Goal: Transaction & Acquisition: Purchase product/service

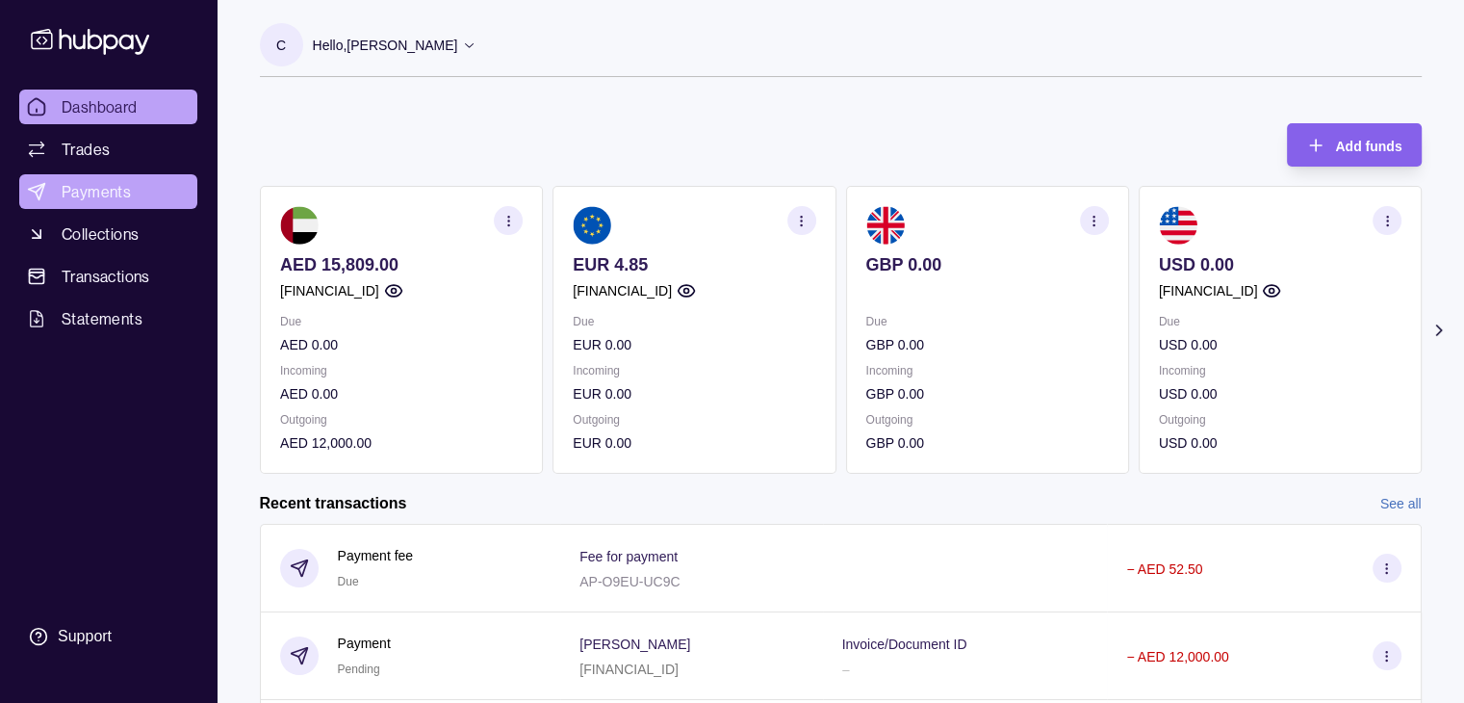
click at [83, 181] on span "Payments" at bounding box center [96, 191] width 69 height 23
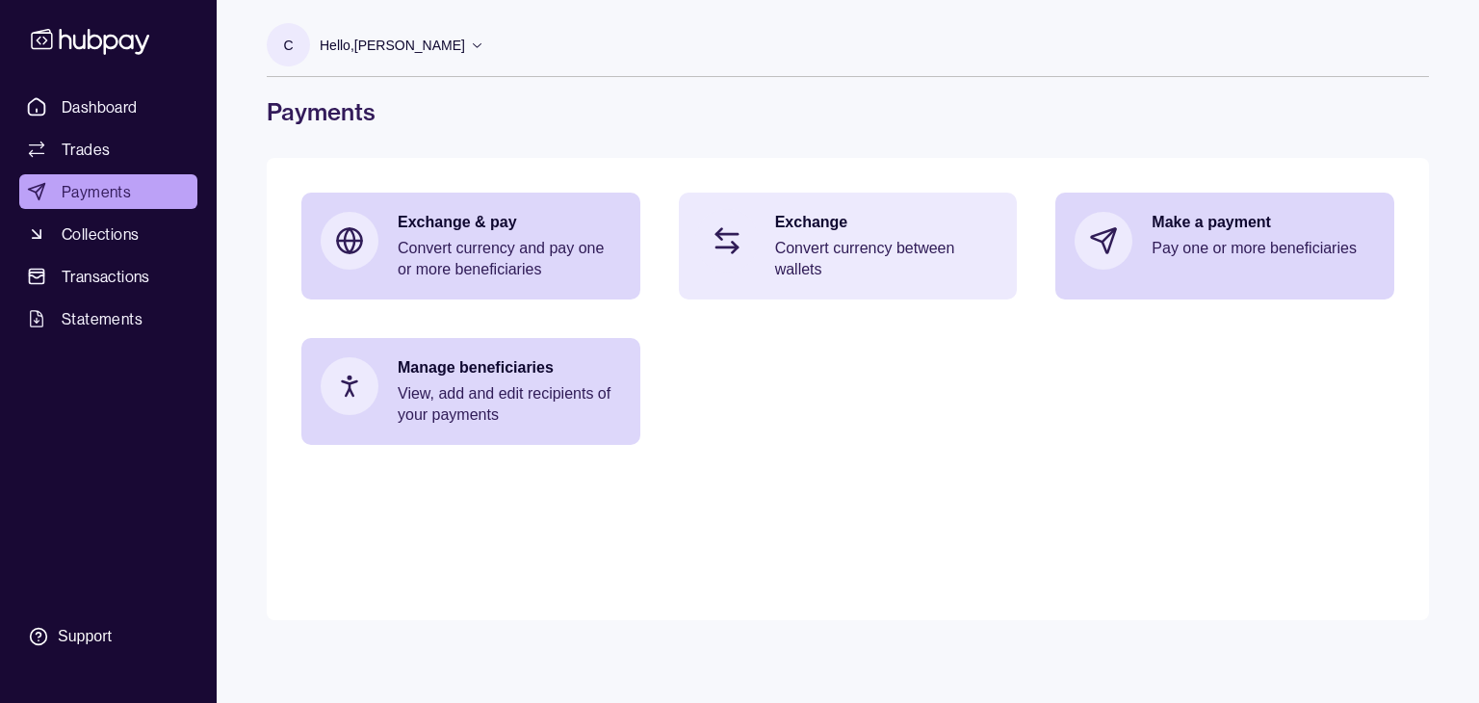
click at [761, 219] on div "Exchange Convert currency between wallets" at bounding box center [848, 246] width 339 height 107
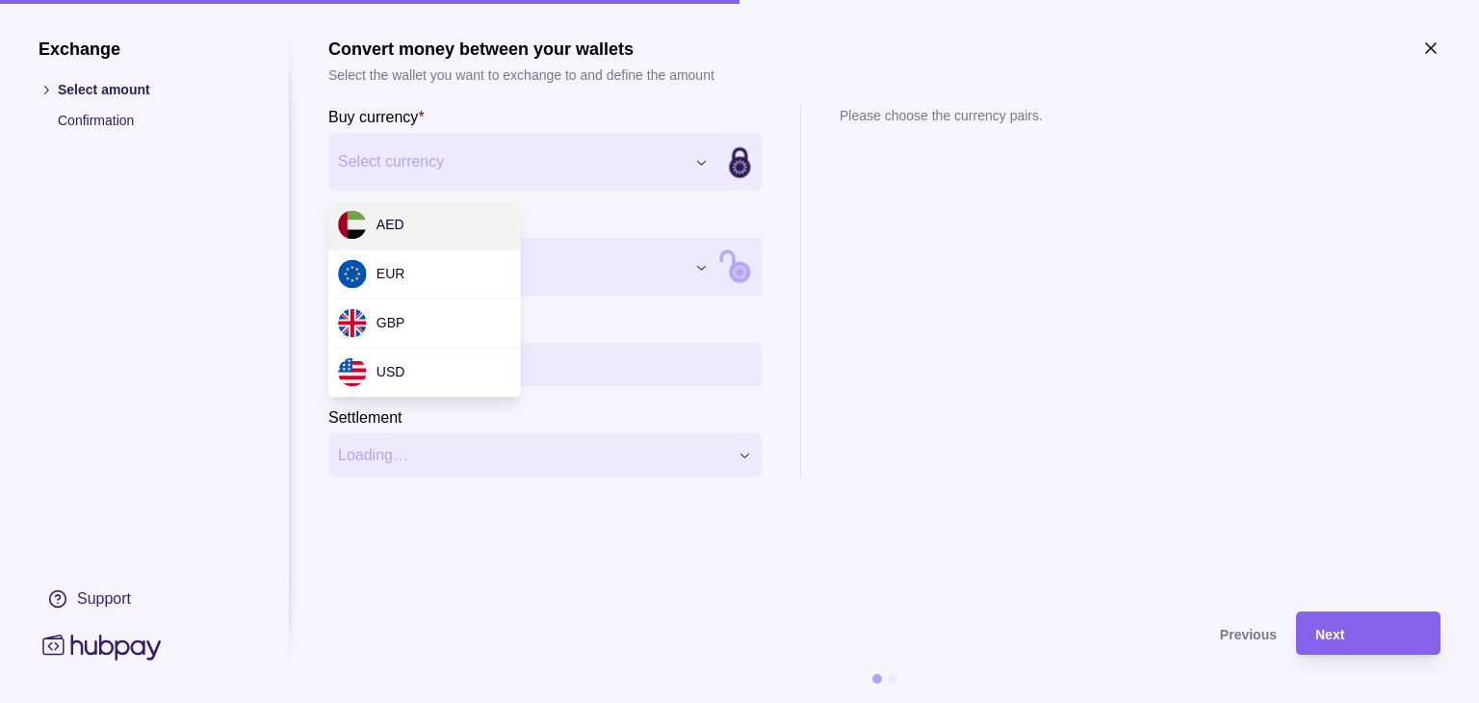
click at [709, 702] on div "Exchange Select amount Confirmation Support Convert money between your wallets …" at bounding box center [739, 703] width 1479 height 0
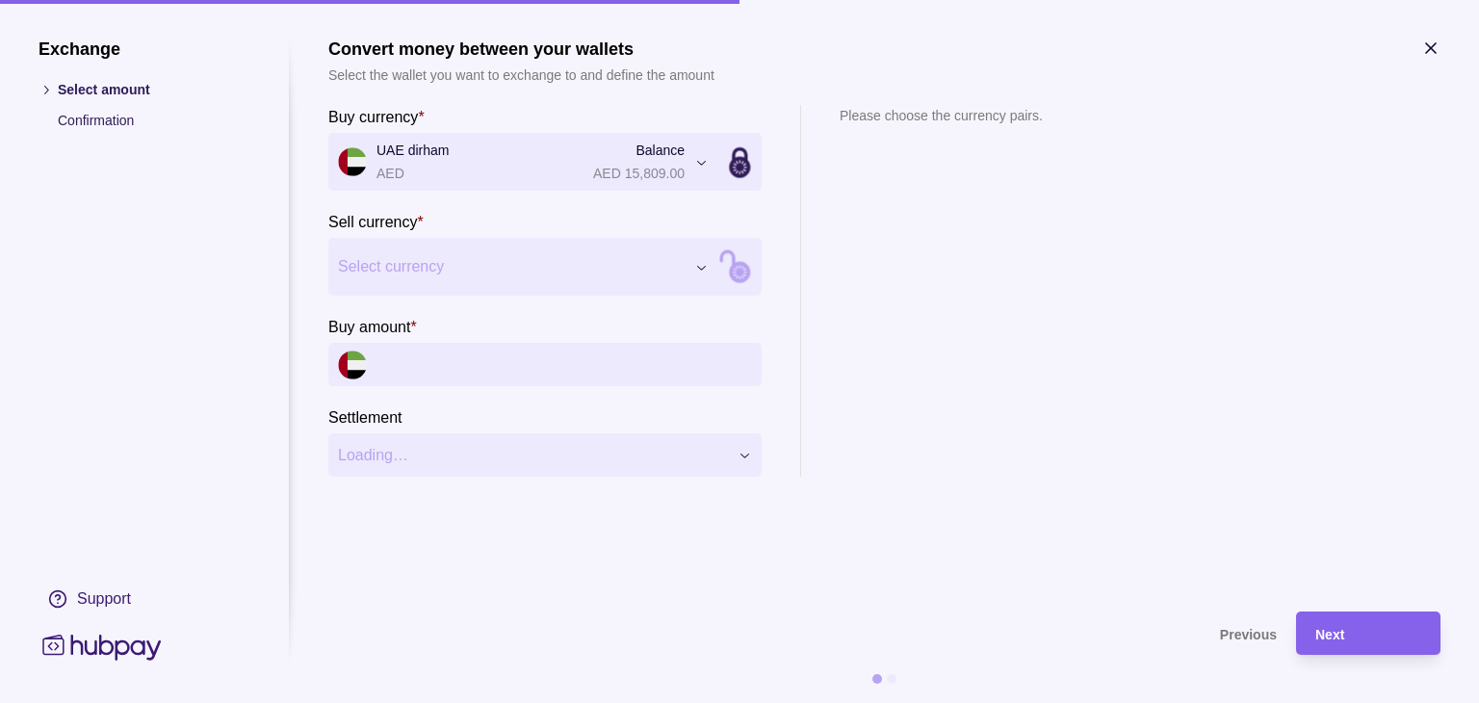
click at [703, 702] on div "Exchange Select amount Confirmation Support Convert money between your wallets …" at bounding box center [739, 703] width 1479 height 0
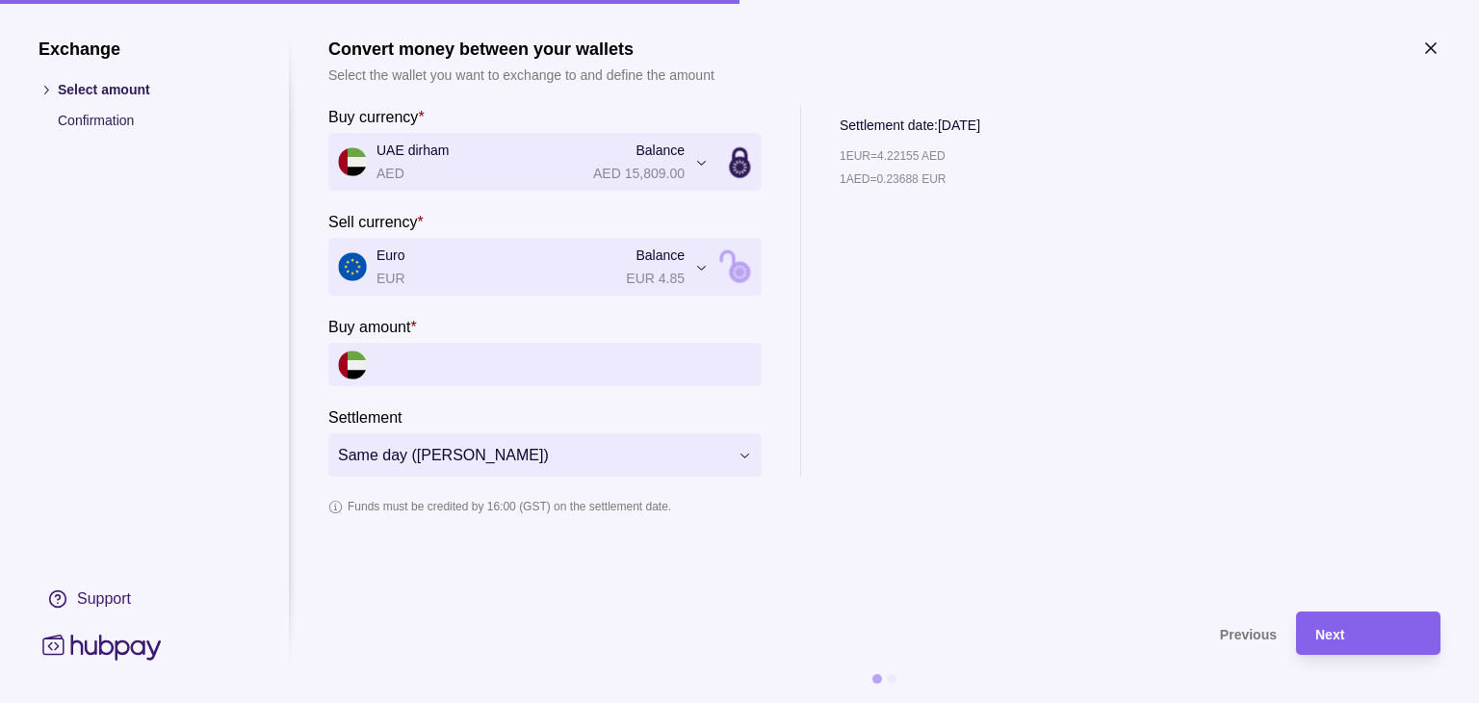
click at [454, 366] on input "Buy amount *" at bounding box center [563, 364] width 375 height 43
type input "*"
type input "******"
click at [1426, 51] on icon "button" at bounding box center [1430, 48] width 19 height 19
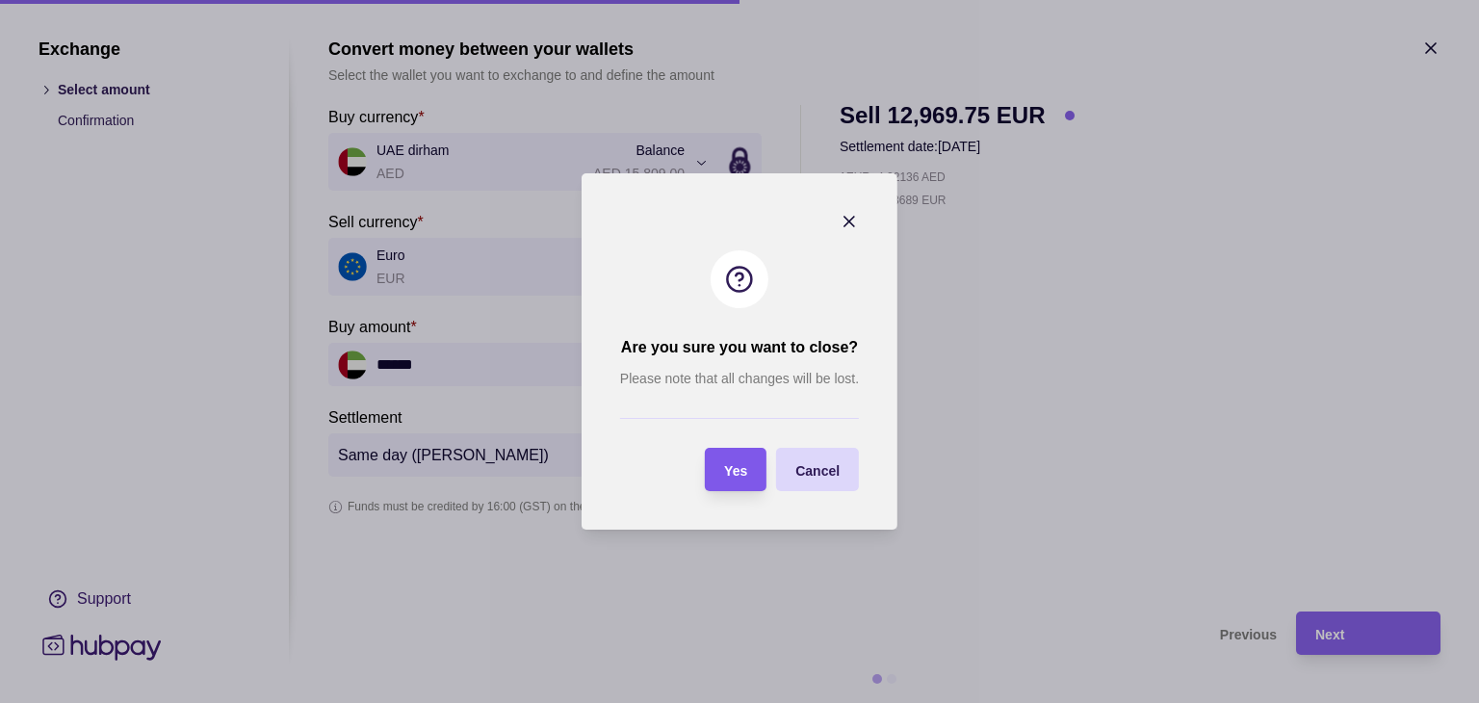
click at [738, 467] on span "Yes" at bounding box center [735, 470] width 23 height 15
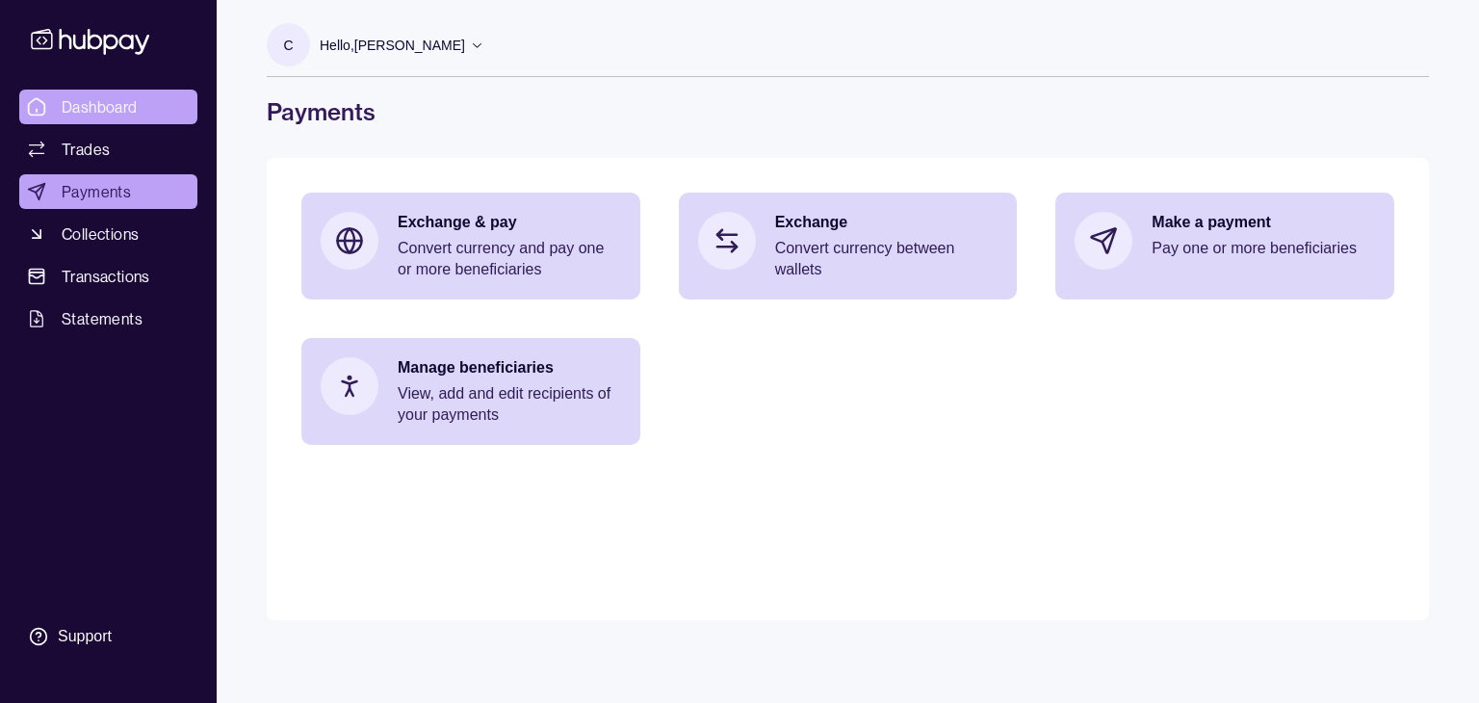
click at [128, 120] on link "Dashboard" at bounding box center [108, 107] width 178 height 35
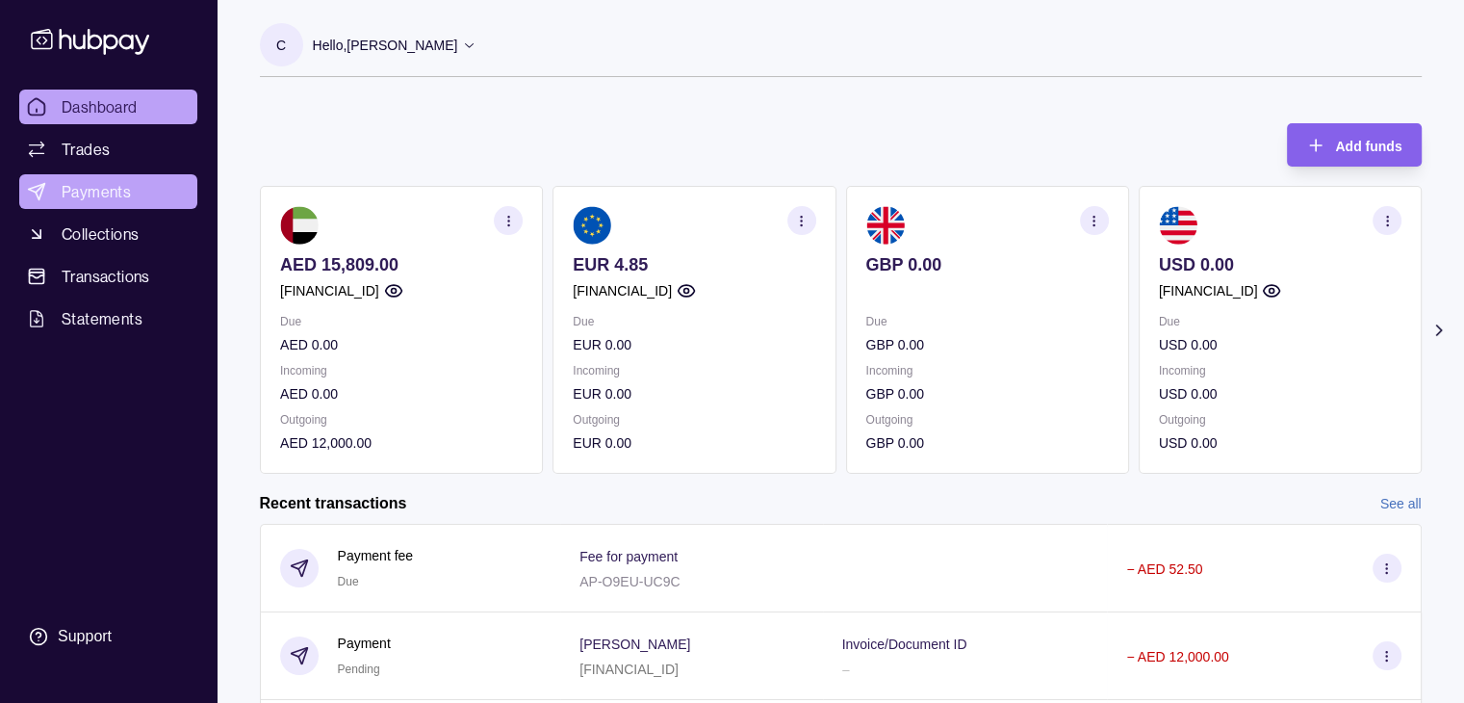
click at [149, 194] on link "Payments" at bounding box center [108, 191] width 178 height 35
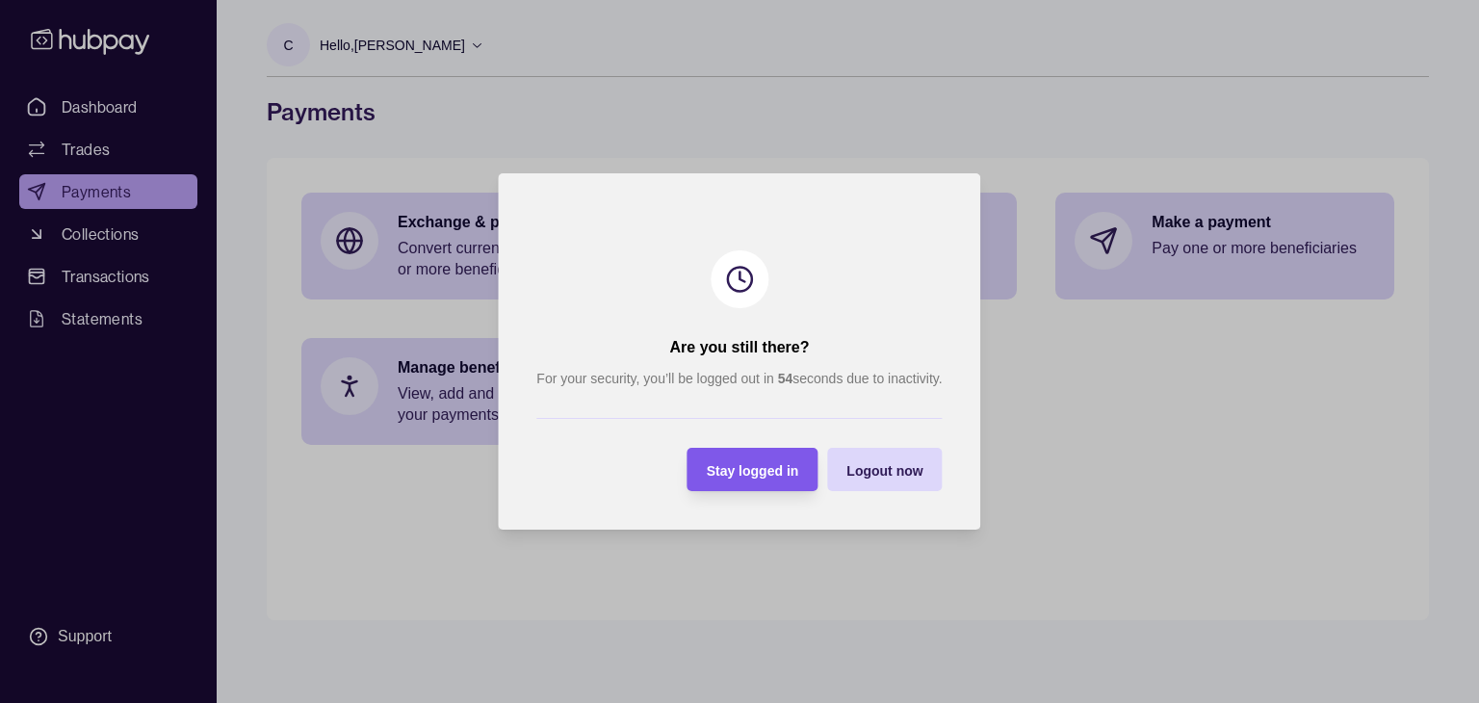
click at [754, 478] on div "Stay logged in" at bounding box center [753, 469] width 92 height 23
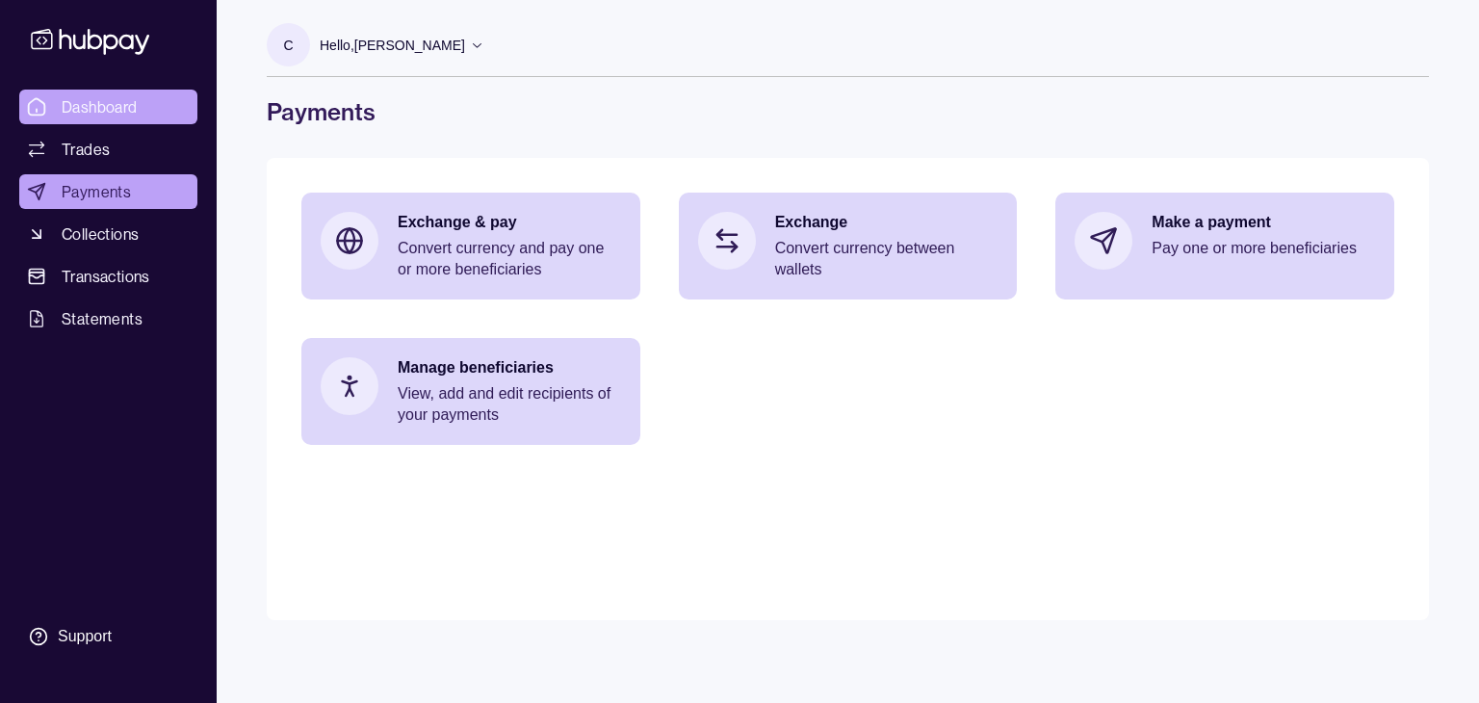
click at [77, 104] on span "Dashboard" at bounding box center [100, 106] width 76 height 23
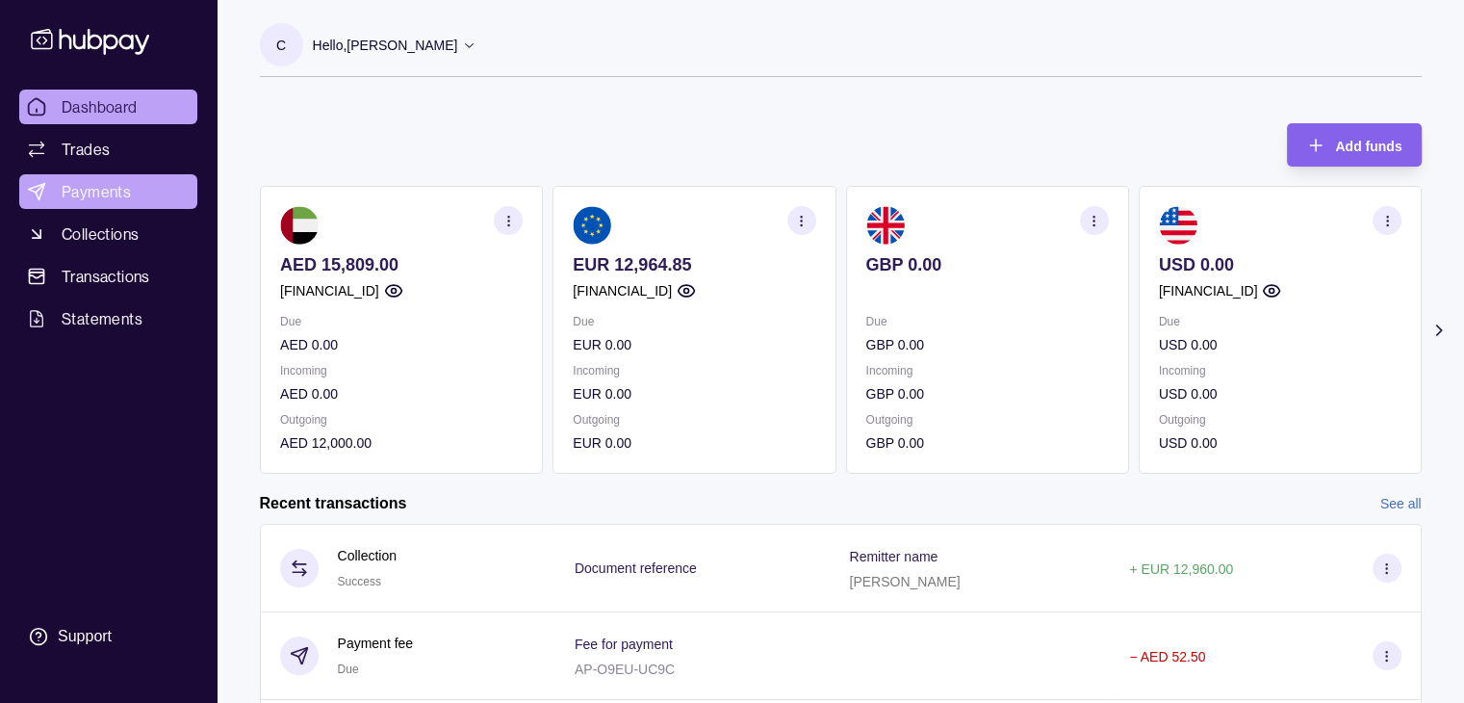
click at [90, 196] on span "Payments" at bounding box center [96, 191] width 69 height 23
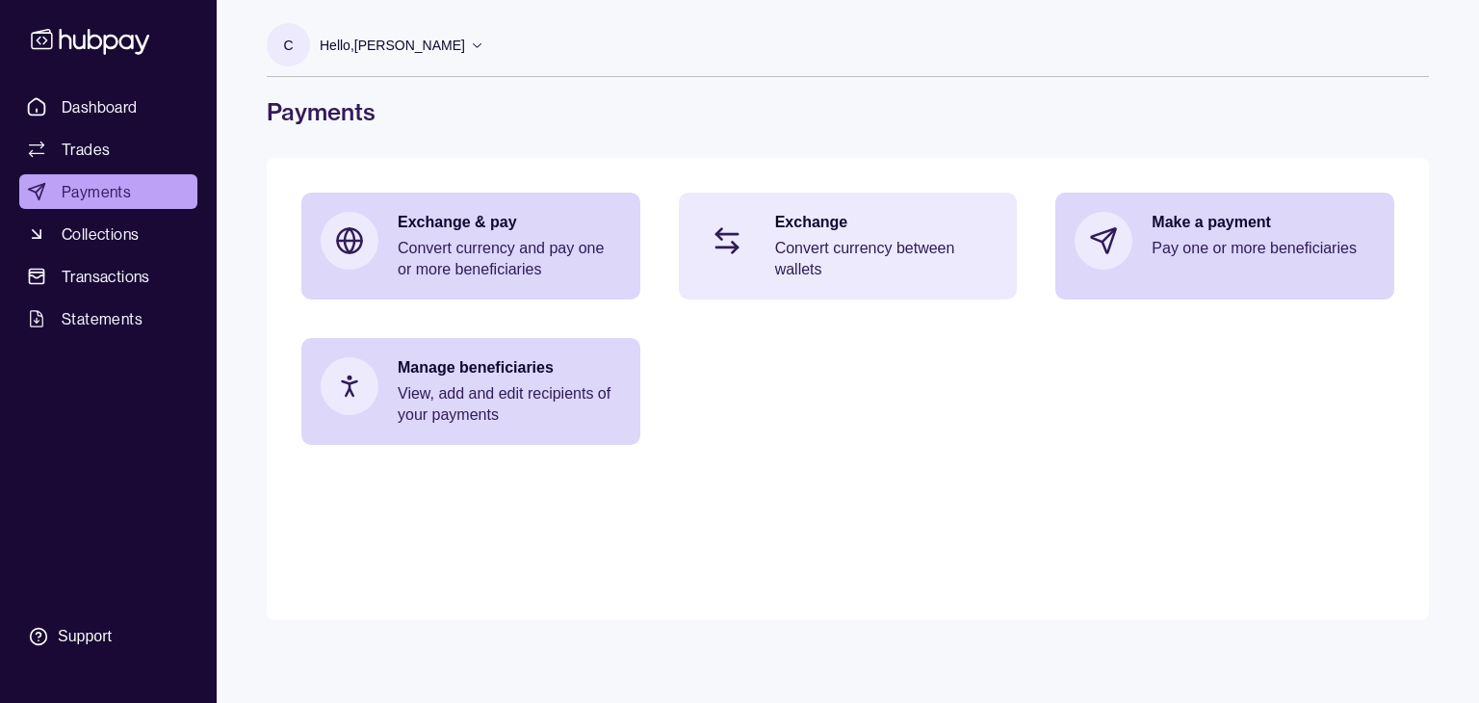
click at [809, 259] on p "Convert currency between wallets" at bounding box center [886, 259] width 223 height 42
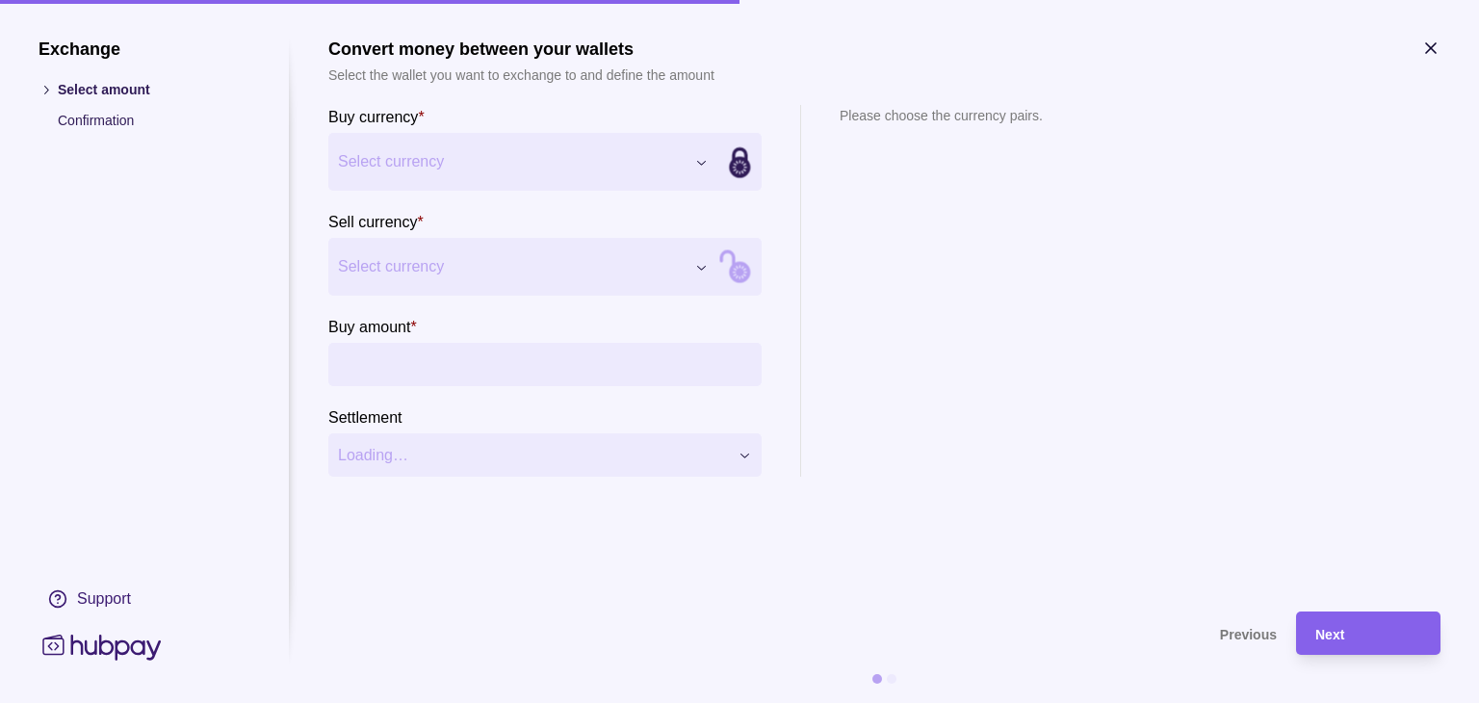
click at [701, 702] on div "Exchange Select amount Confirmation Support Convert money between your wallets …" at bounding box center [739, 703] width 1479 height 0
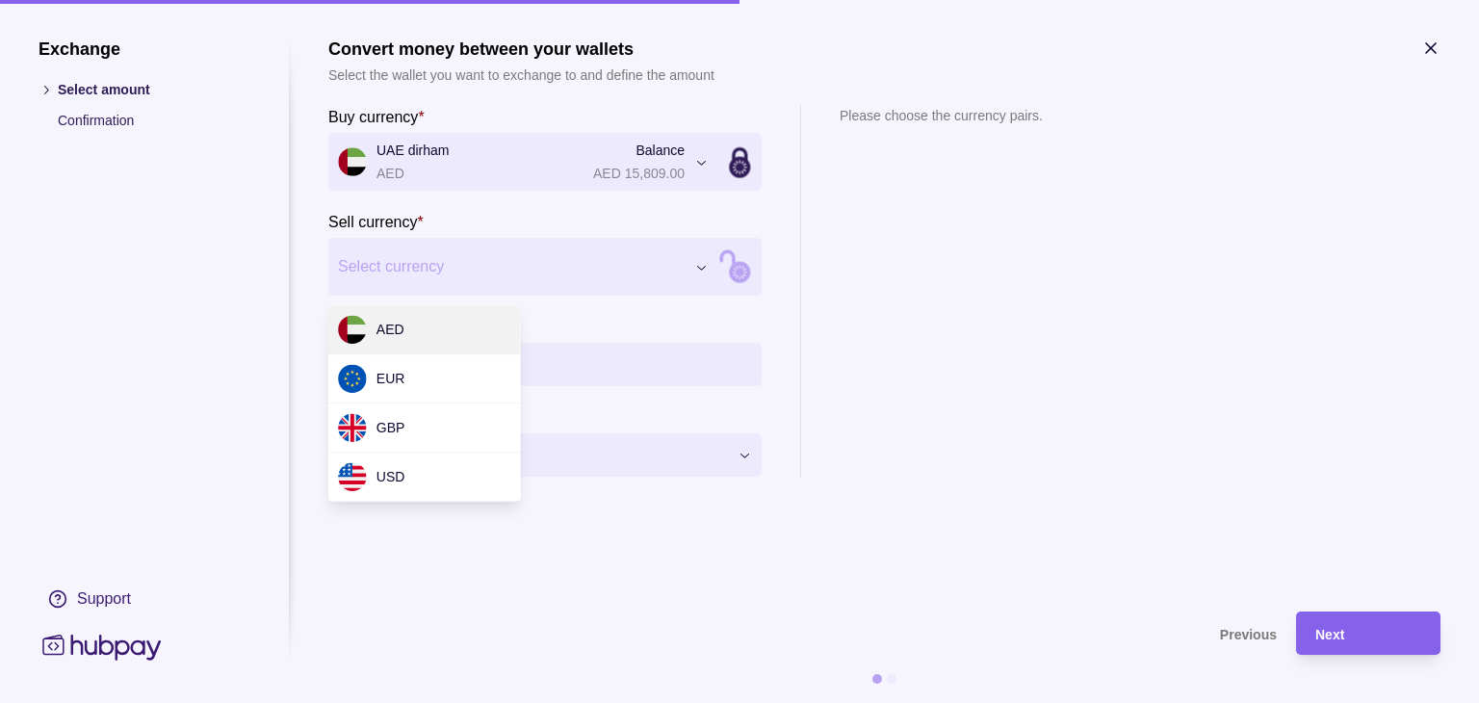
click at [703, 702] on div "Exchange Select amount Confirmation Support Convert money between your wallets …" at bounding box center [739, 703] width 1479 height 0
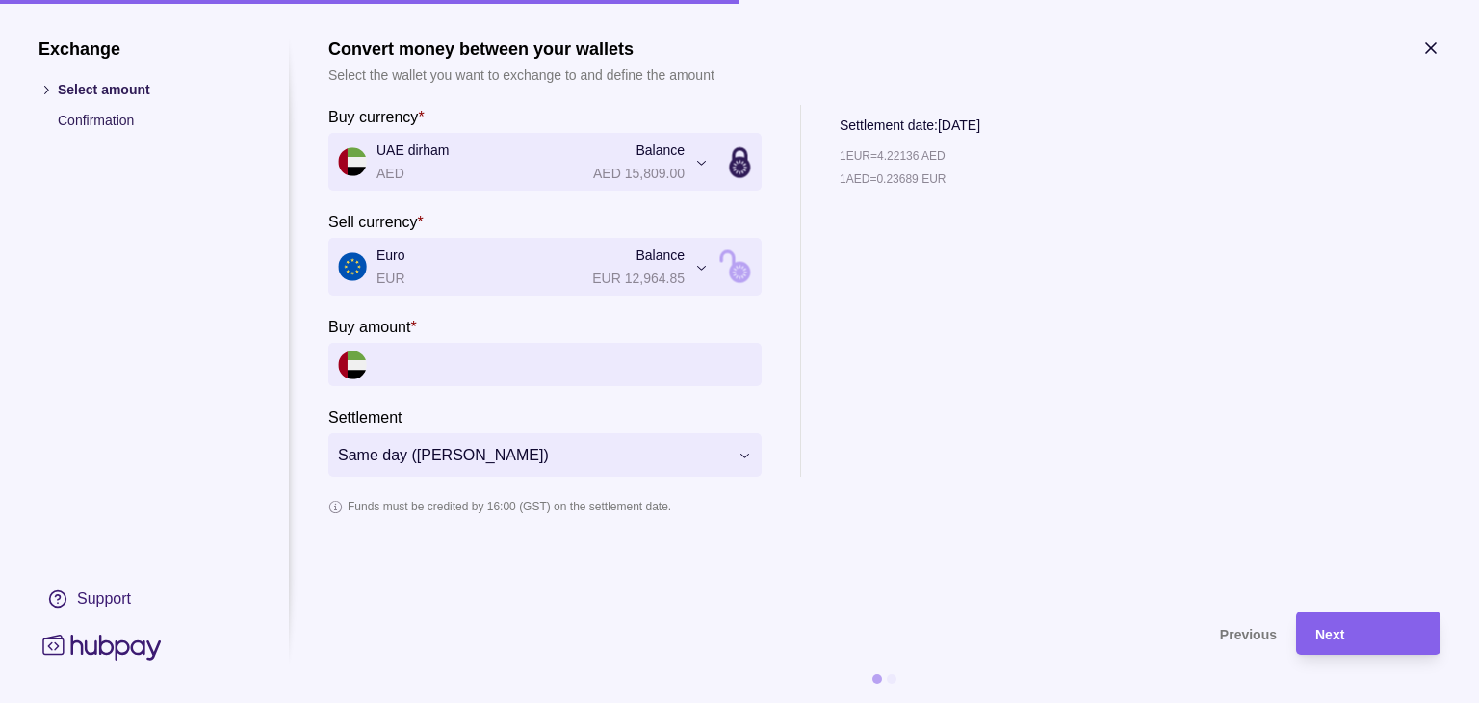
click at [502, 369] on input "Buy amount *" at bounding box center [563, 364] width 375 height 43
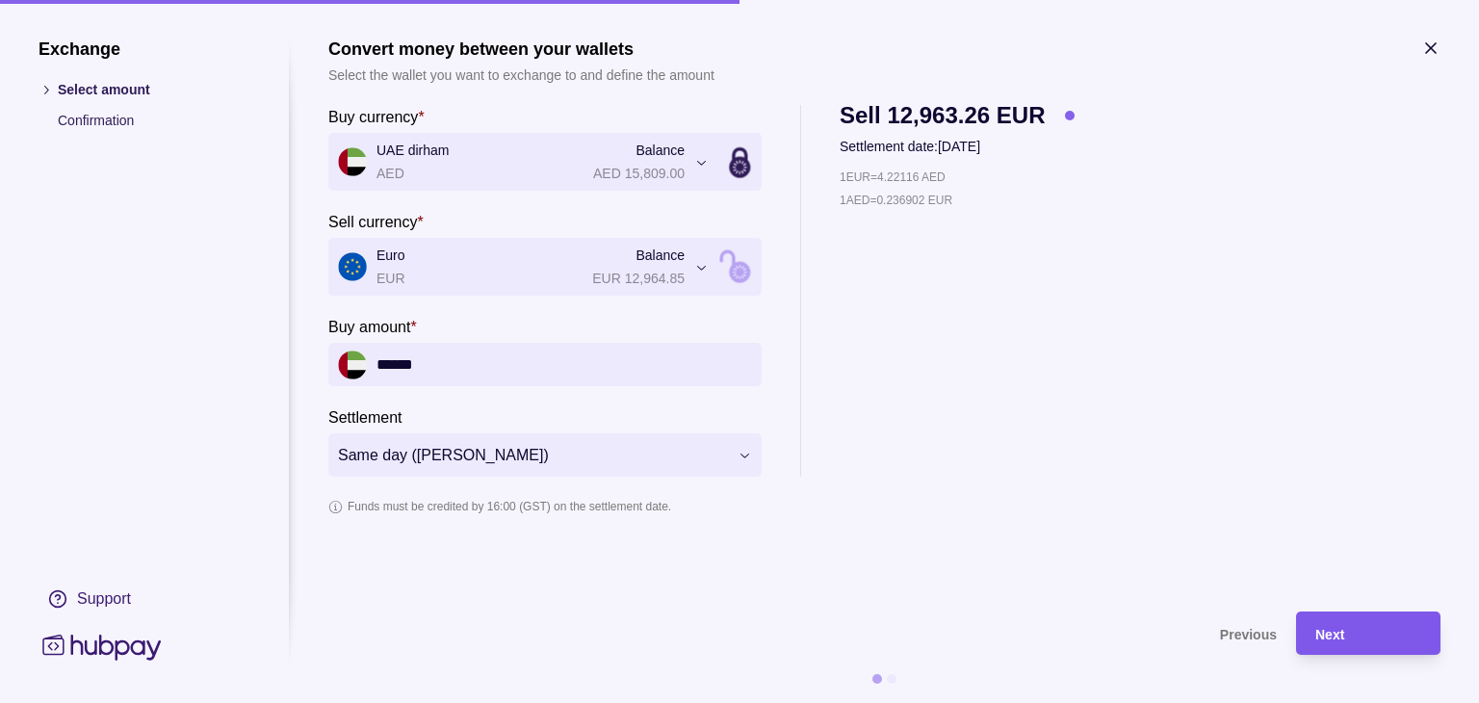
type input "******"
click at [1345, 624] on div "Next" at bounding box center [1368, 633] width 106 height 23
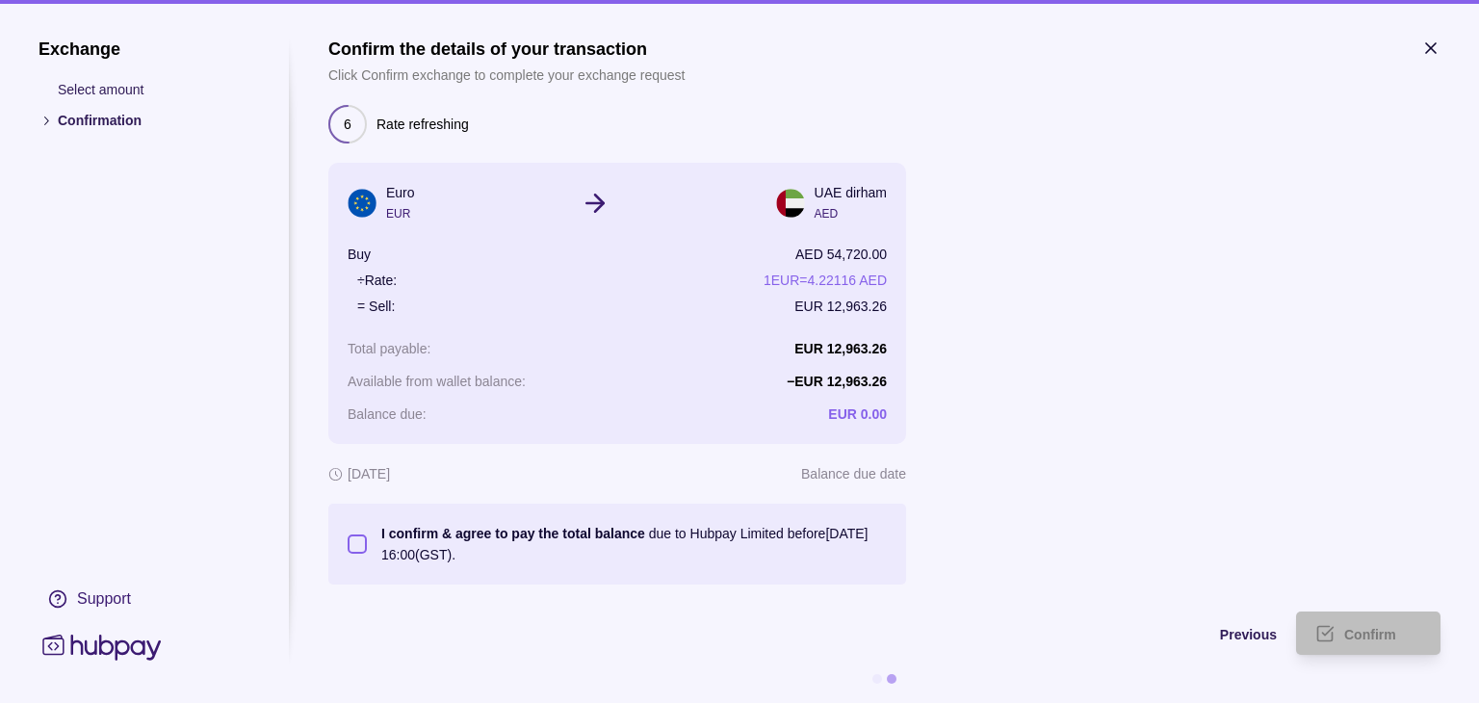
click at [363, 543] on button "I confirm & agree to pay the total balance due to Hubpay Limited before [DATE] …" at bounding box center [357, 543] width 19 height 19
click at [1359, 629] on span "Confirm" at bounding box center [1370, 634] width 52 height 15
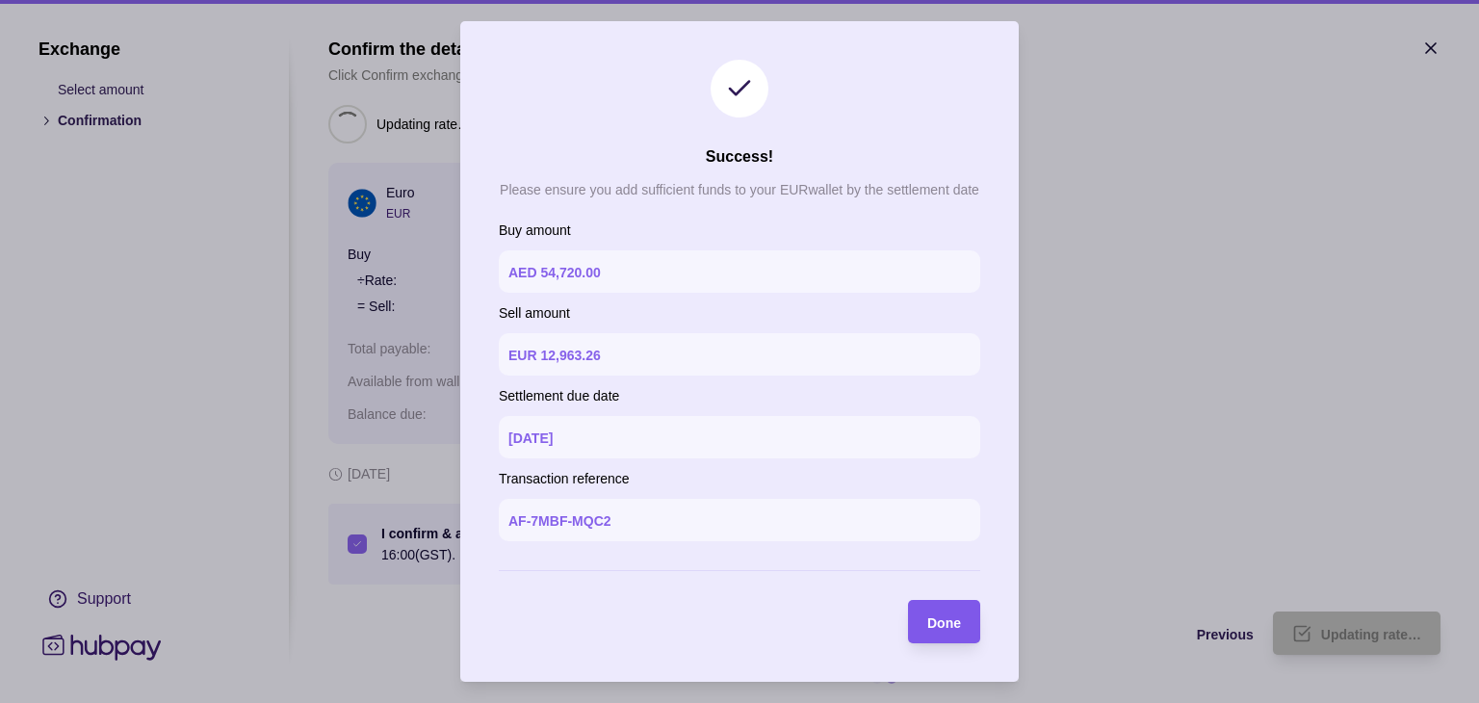
click at [958, 619] on span "Done" at bounding box center [944, 622] width 34 height 15
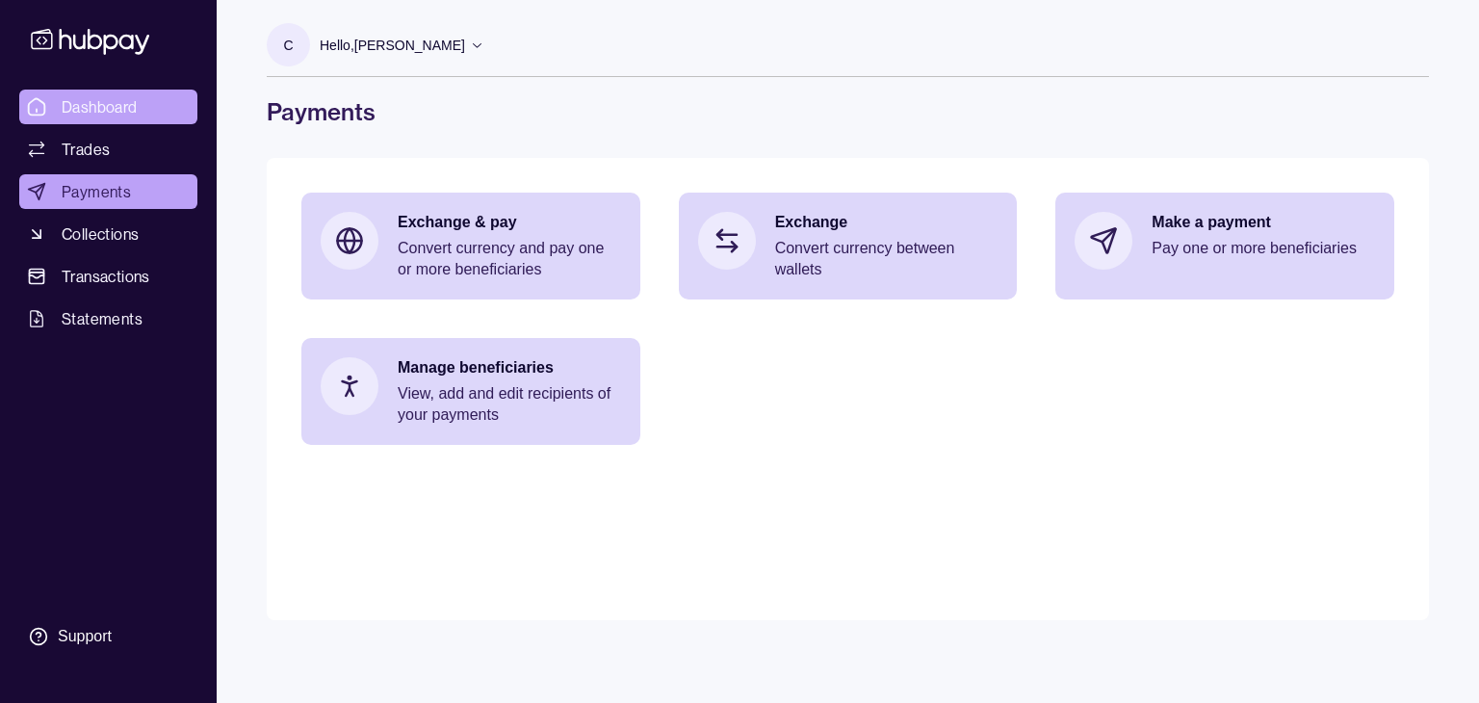
click at [114, 120] on link "Dashboard" at bounding box center [108, 107] width 178 height 35
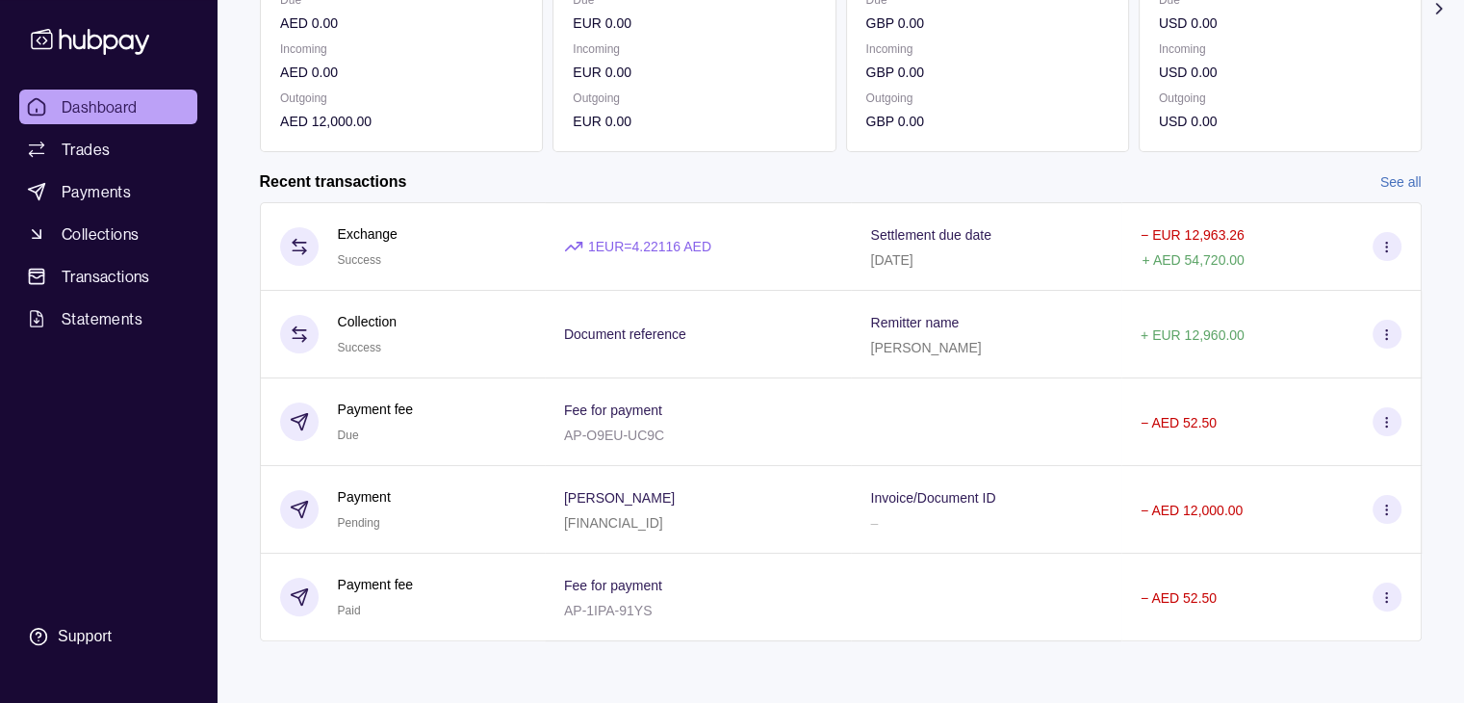
scroll to position [317, 0]
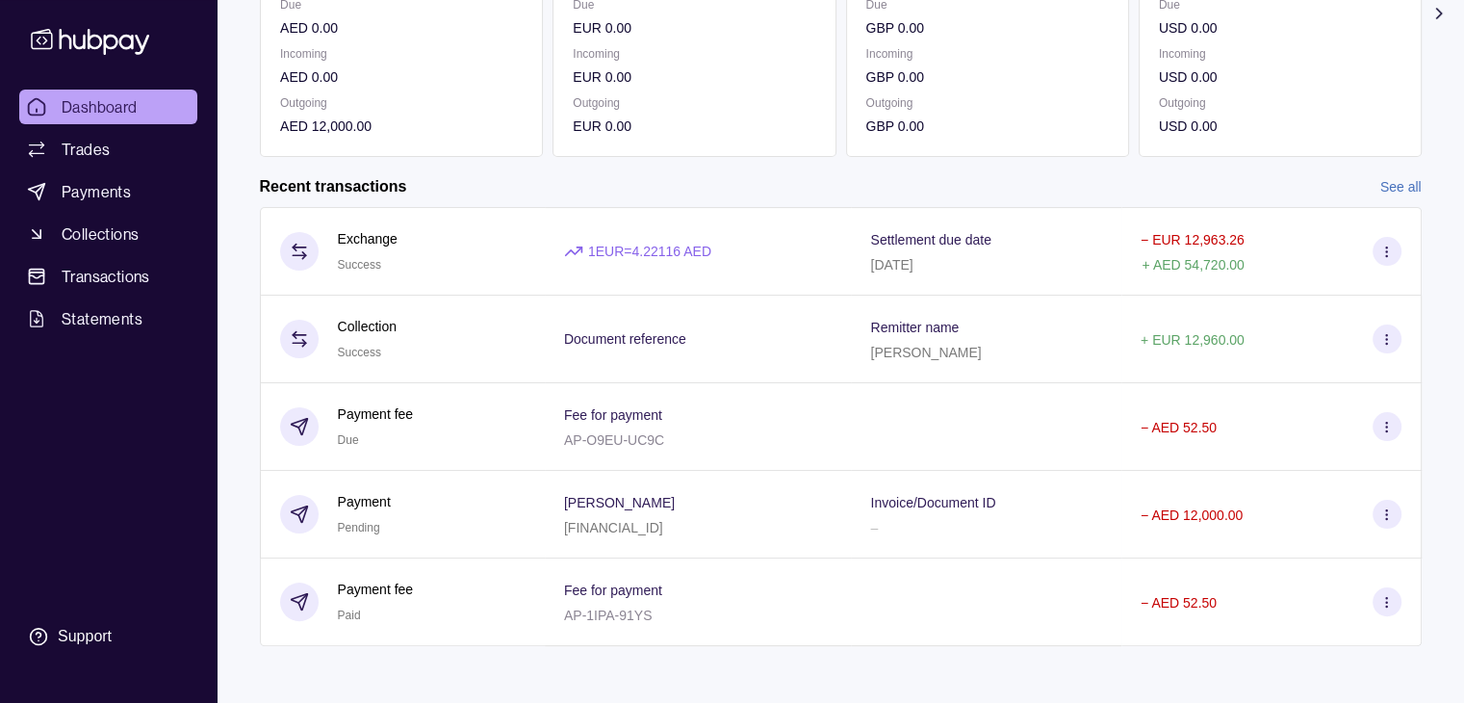
click at [1397, 190] on link "See all" at bounding box center [1401, 186] width 41 height 21
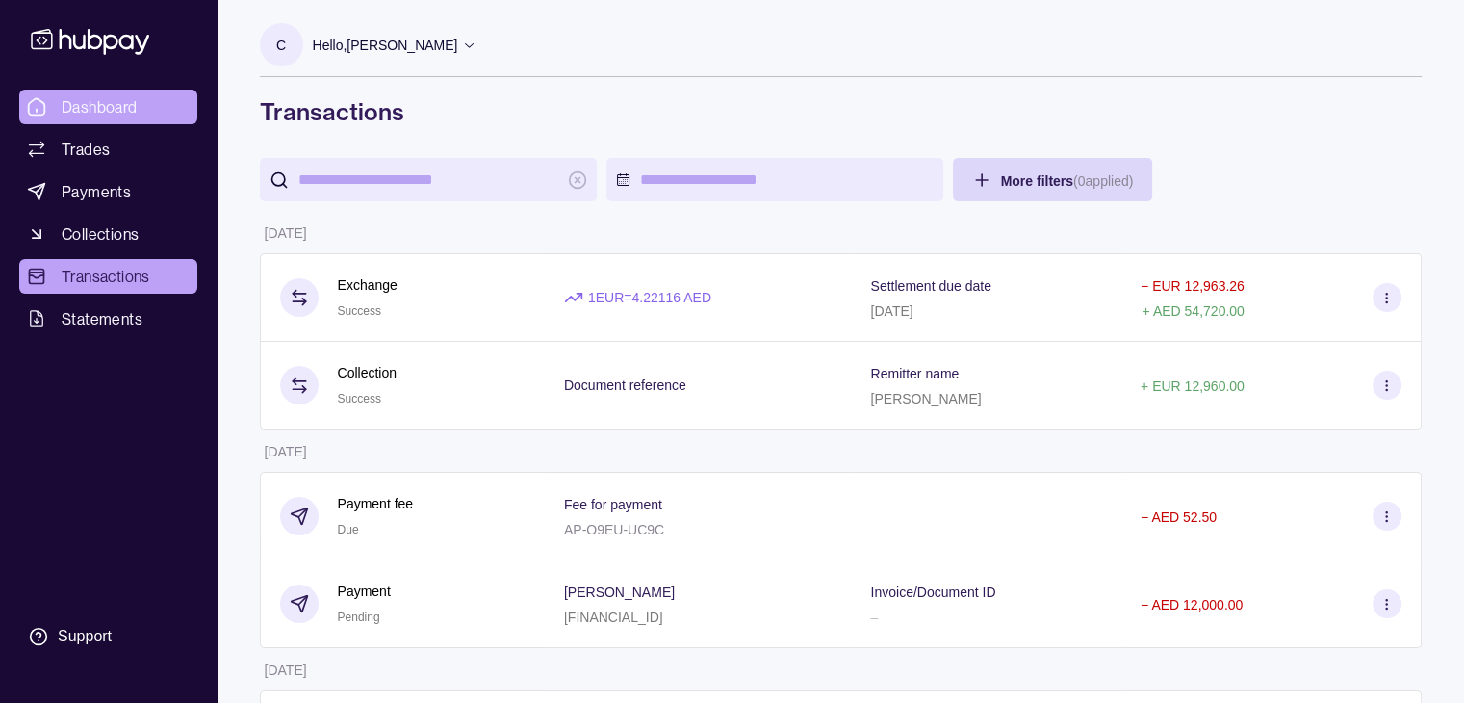
click at [117, 103] on span "Dashboard" at bounding box center [100, 106] width 76 height 23
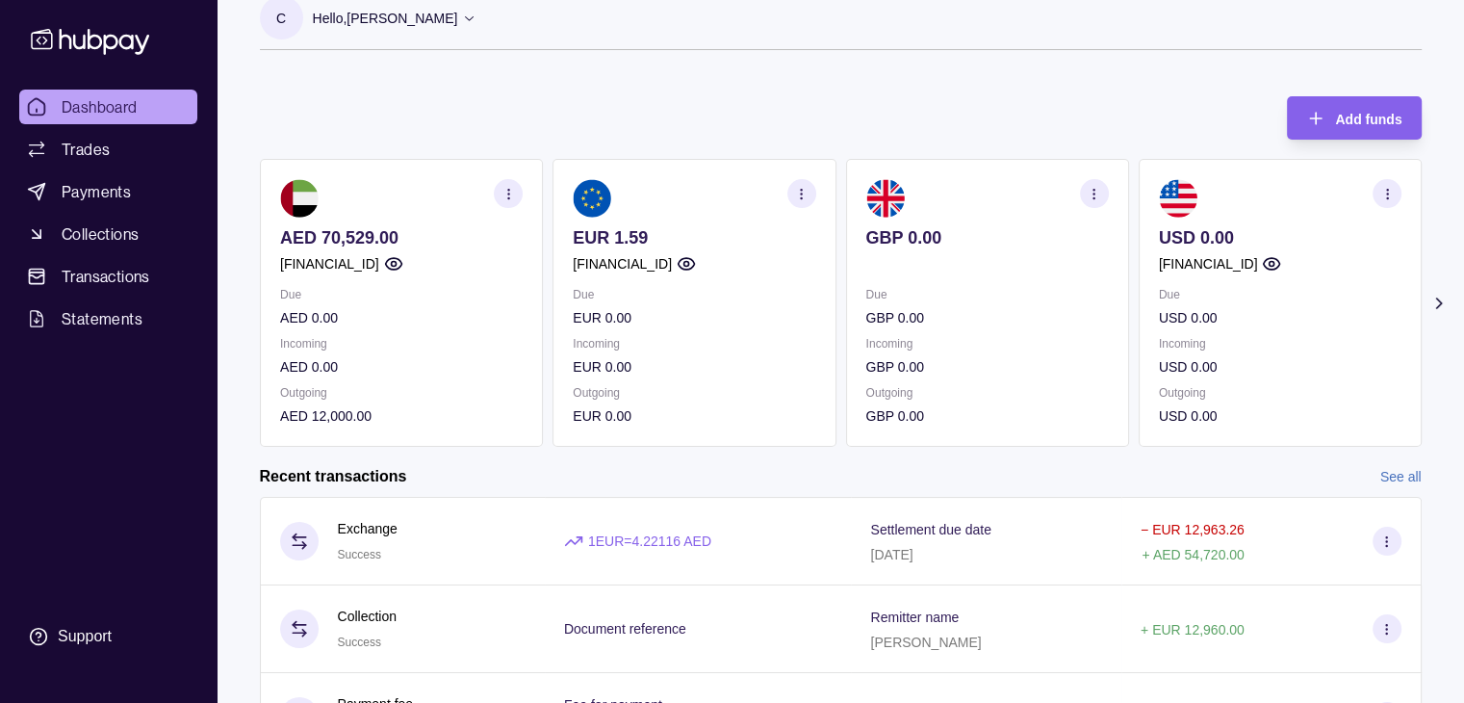
scroll to position [23, 0]
